Goal: Check status: Check status

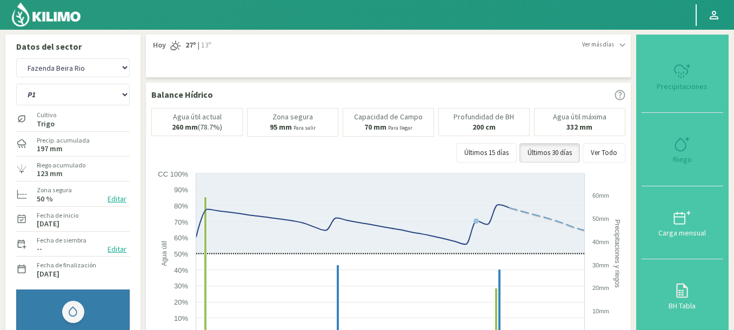
click at [16, 58] on select "Agr. Huertos de Chocalan Agrícola Bakia Agrícola [GEOGRAPHIC_DATA] - IC Agrícol…" at bounding box center [73, 67] width 114 height 19
select select "2622: Object"
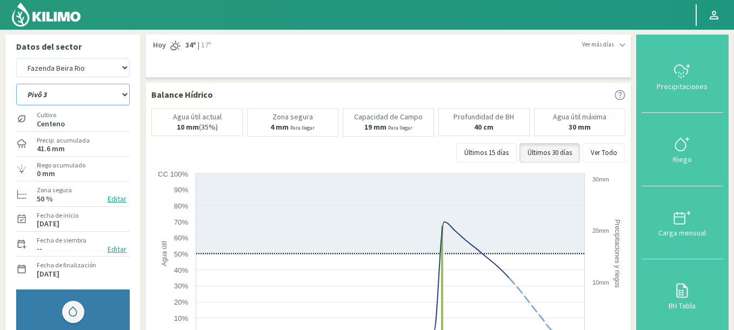
click at [16, 84] on select "Pivô 1 Pivô 2 A Pivô 2 B Pivô 3" at bounding box center [73, 95] width 114 height 22
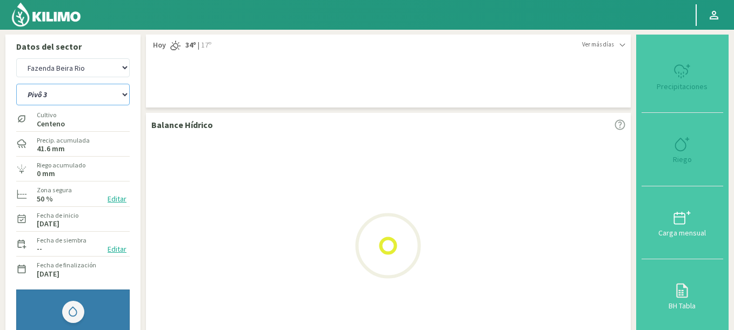
select select "227: Object"
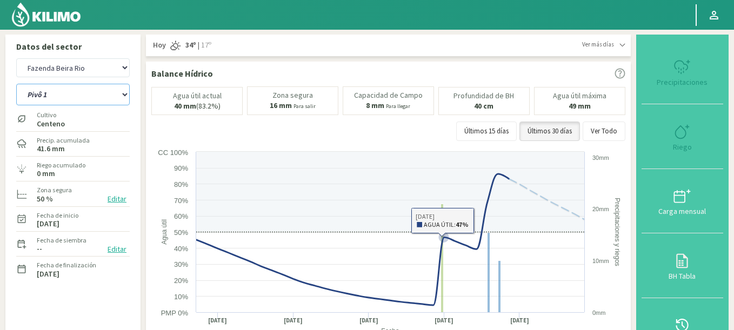
select select "2903: Object"
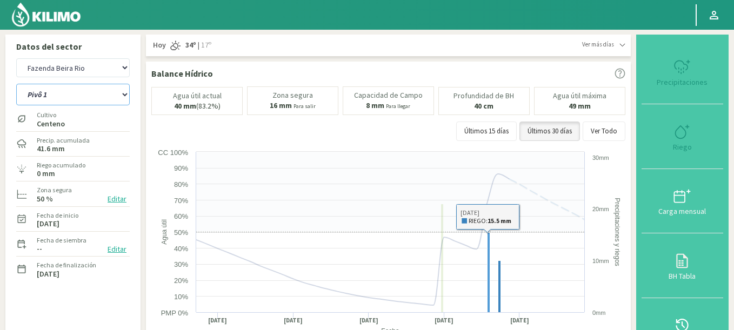
select select "234: Object"
